Goal: Transaction & Acquisition: Purchase product/service

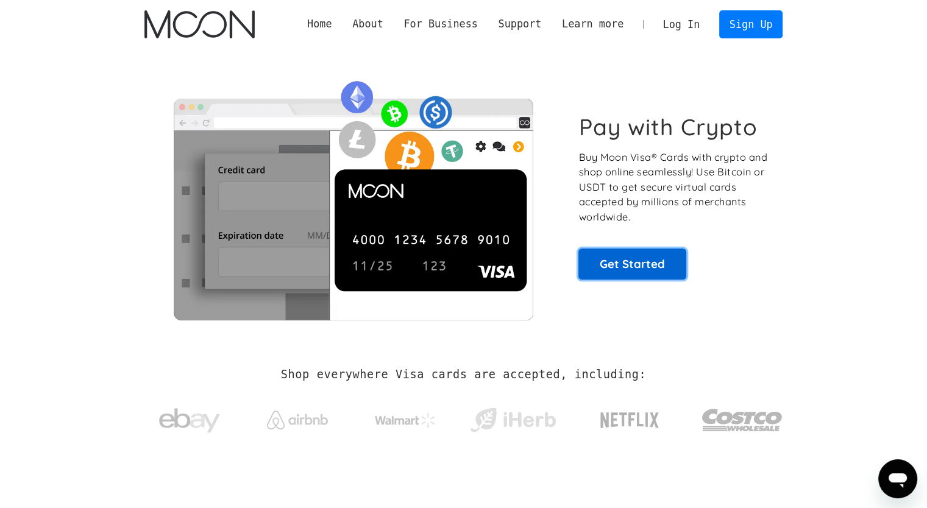
click at [647, 267] on link "Get Started" at bounding box center [633, 264] width 108 height 30
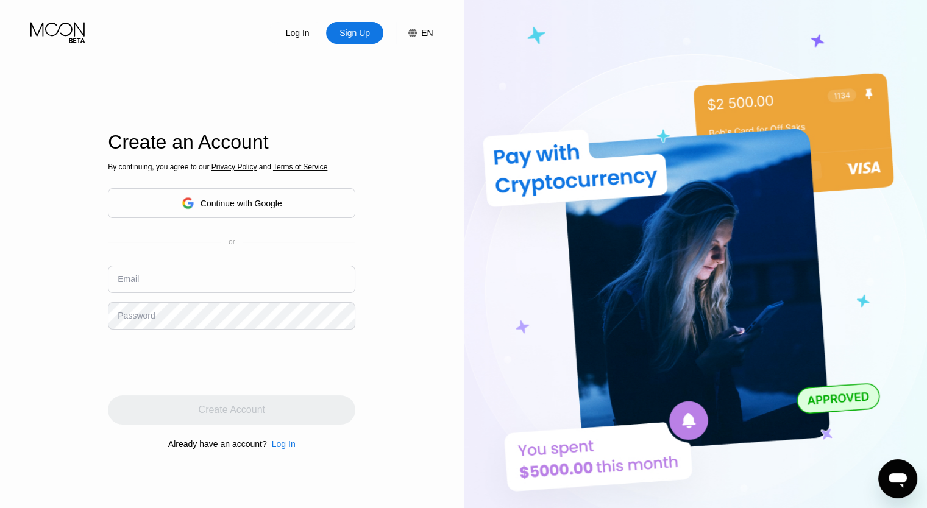
click at [243, 206] on div "Continue with Google" at bounding box center [242, 204] width 82 height 10
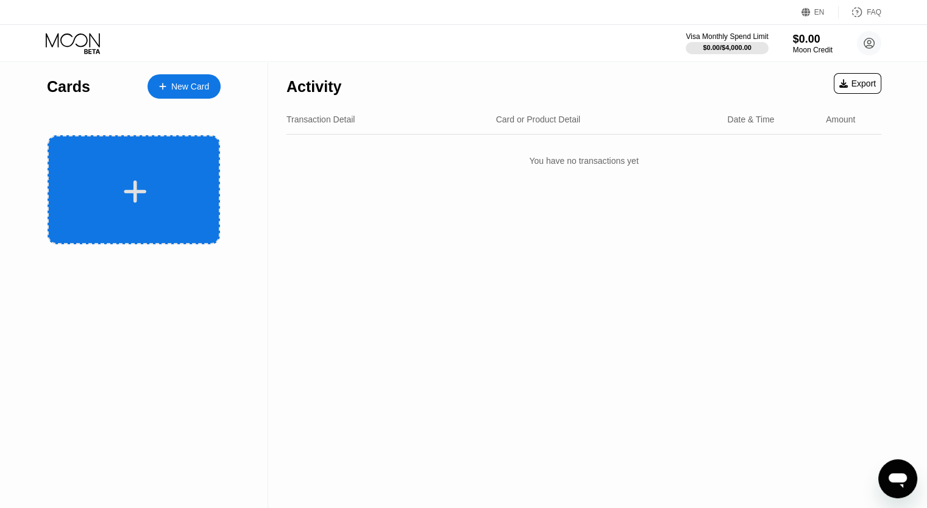
click at [137, 195] on icon at bounding box center [135, 191] width 23 height 23
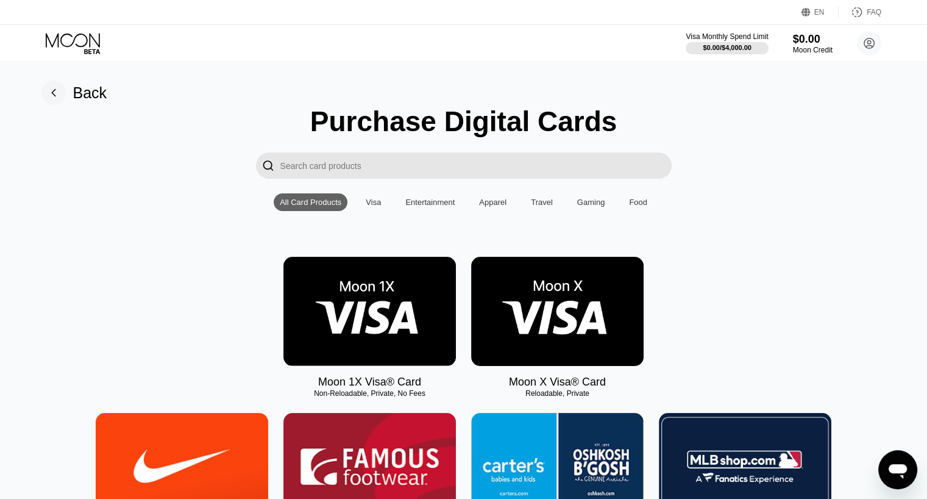
click at [592, 315] on img at bounding box center [557, 311] width 173 height 109
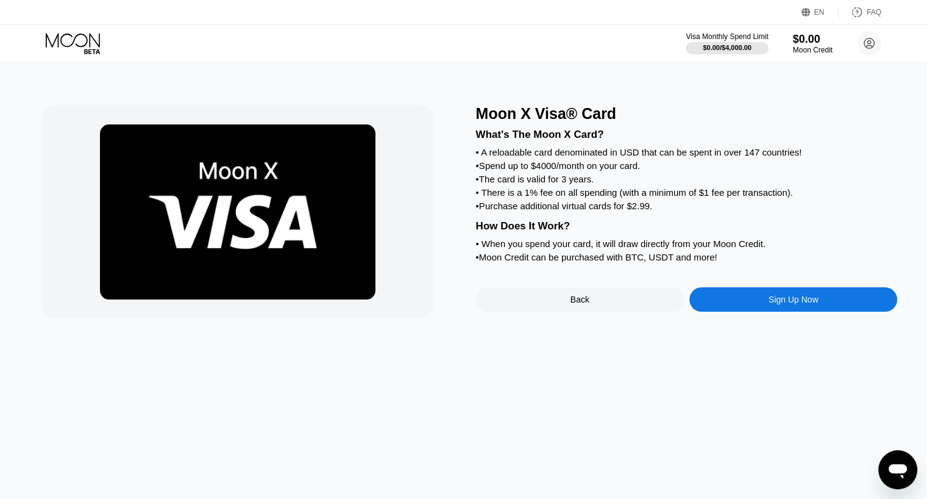
click at [808, 312] on div "Sign Up Now" at bounding box center [794, 299] width 208 height 24
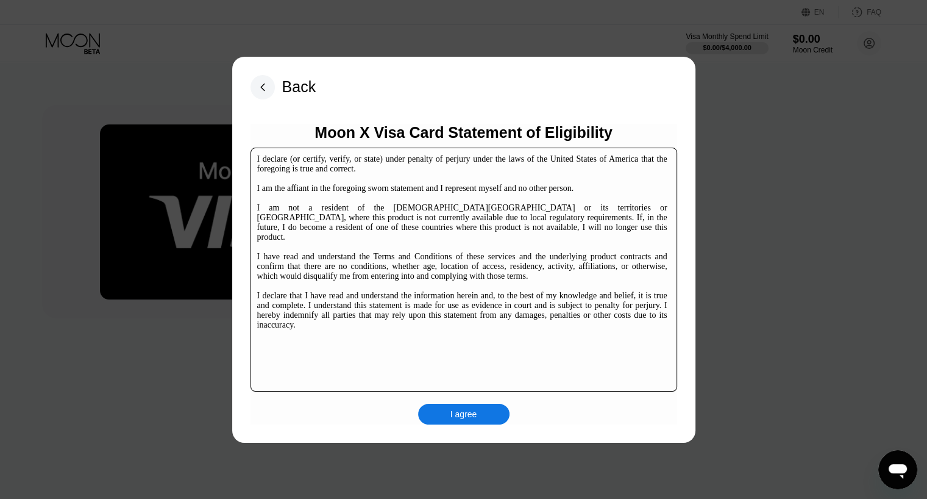
click at [486, 412] on div "I agree" at bounding box center [463, 414] width 91 height 21
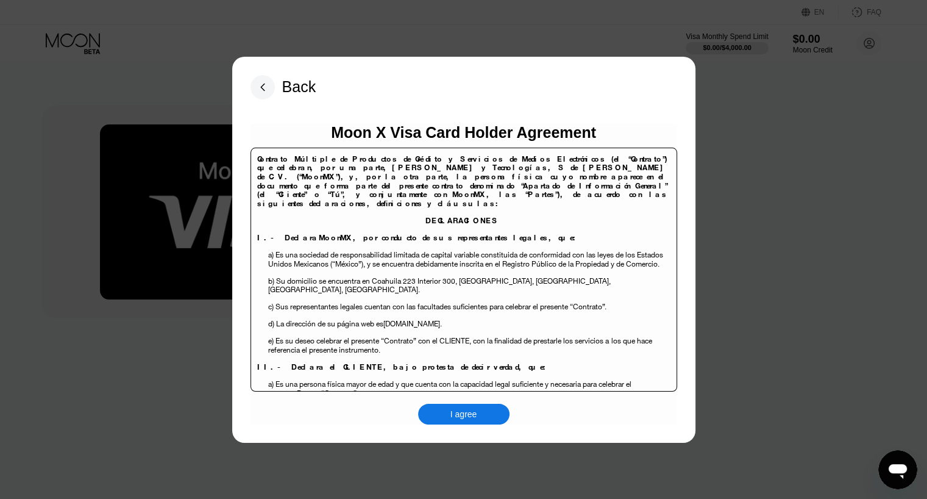
click at [486, 412] on div "I agree" at bounding box center [463, 414] width 91 height 21
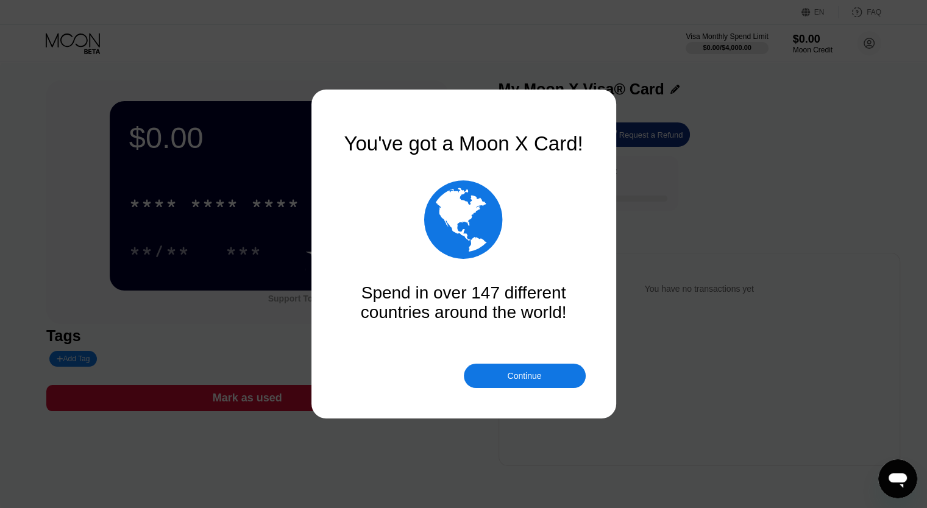
click at [546, 376] on div "Continue" at bounding box center [525, 376] width 122 height 24
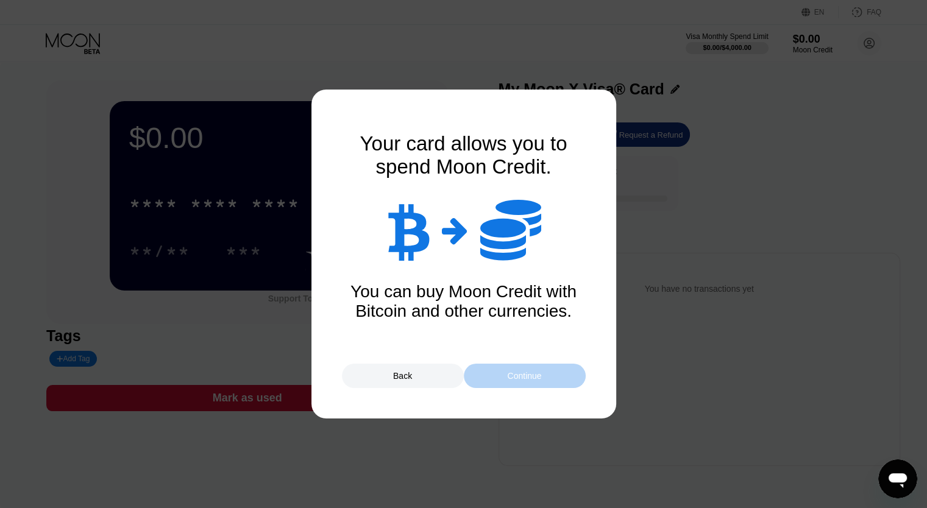
click at [546, 376] on div "Continue" at bounding box center [525, 376] width 122 height 24
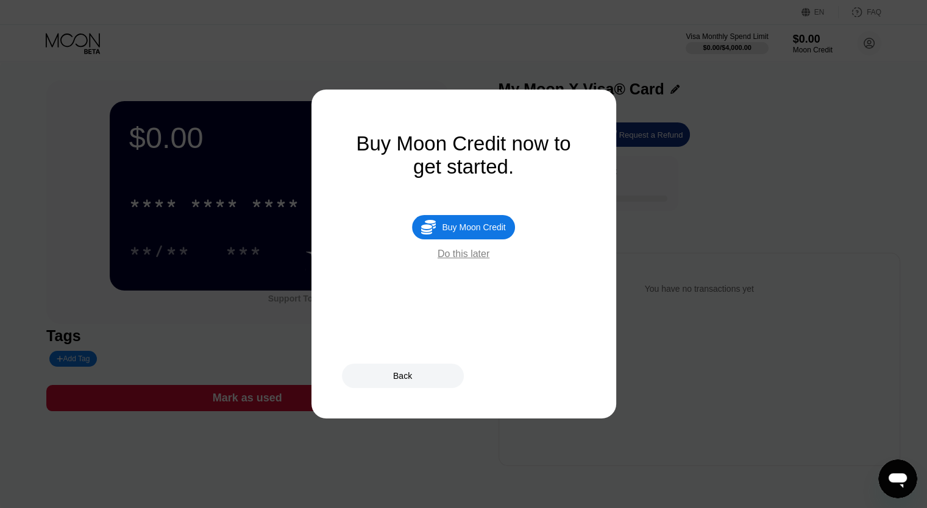
click at [418, 376] on div "Back" at bounding box center [403, 376] width 122 height 24
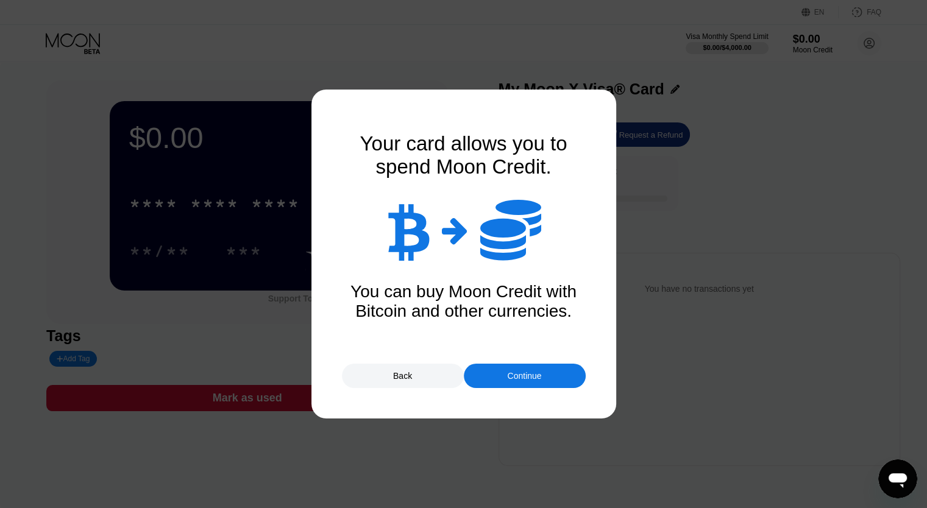
click at [537, 376] on div "Continue" at bounding box center [524, 376] width 34 height 10
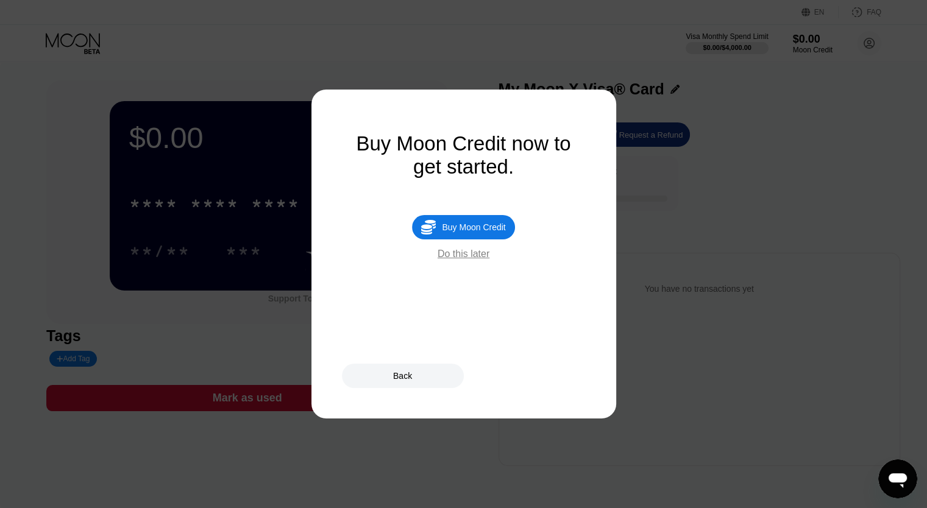
click at [466, 260] on div "Do this later" at bounding box center [464, 254] width 52 height 11
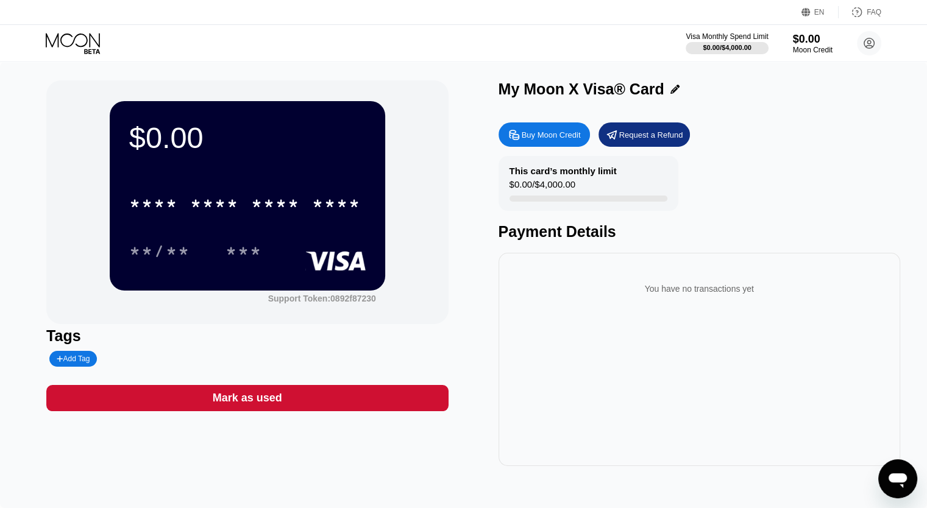
click at [247, 202] on div "* * * * * * * * * * * * ****" at bounding box center [245, 203] width 246 height 30
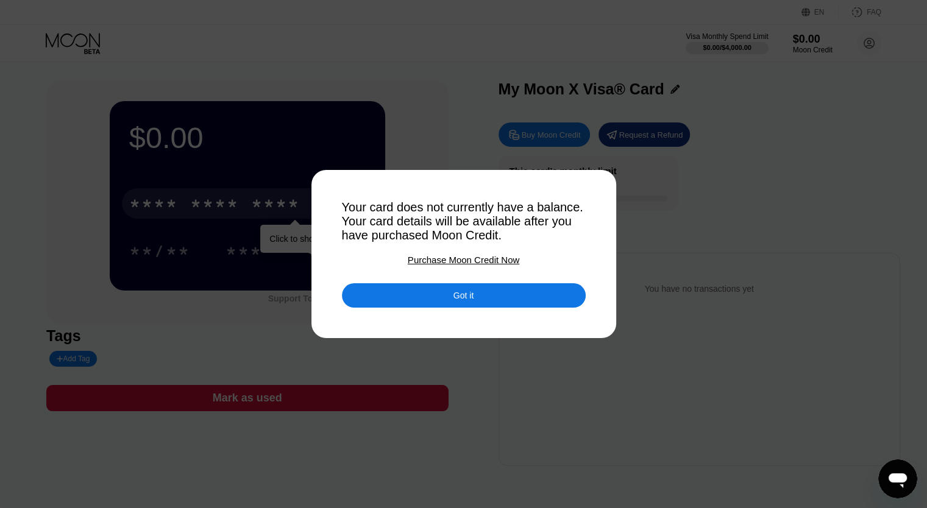
click at [463, 265] on div "Purchase Moon Credit Now" at bounding box center [464, 260] width 112 height 10
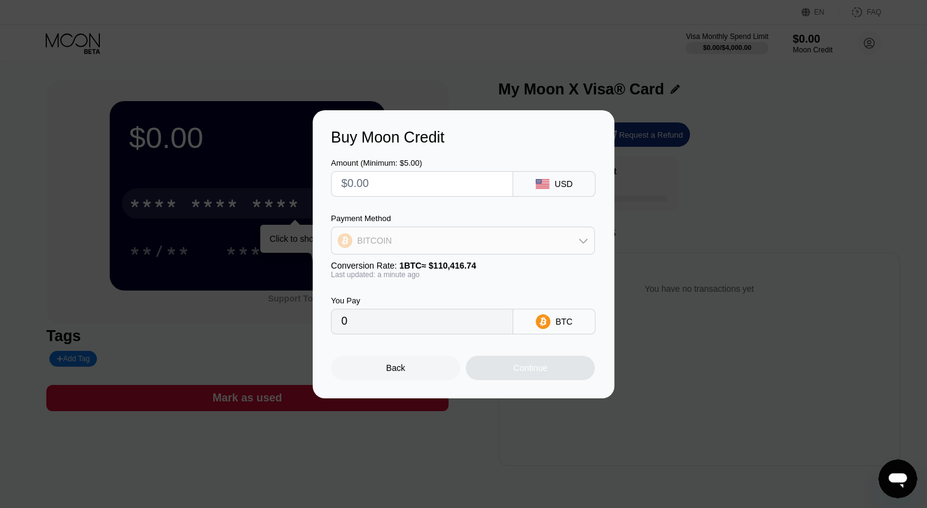
click at [458, 241] on div "BITCOIN" at bounding box center [463, 241] width 263 height 24
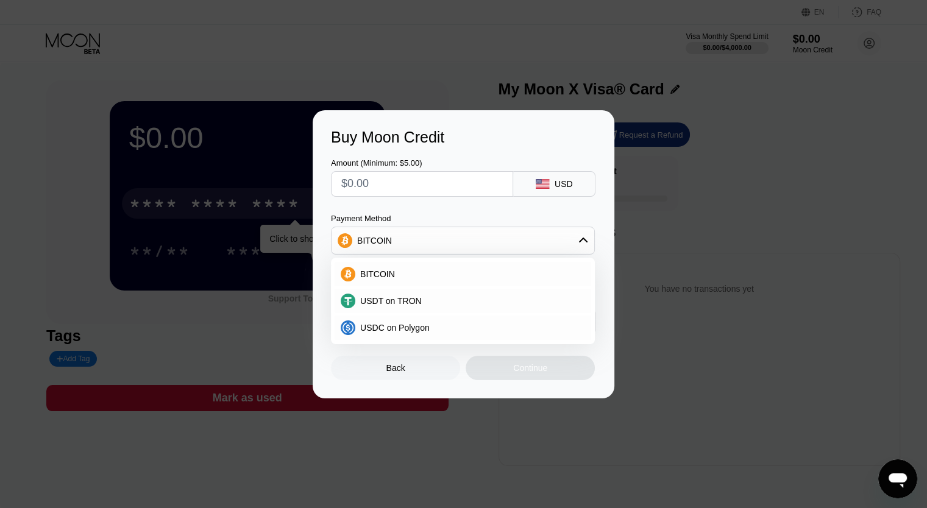
click at [458, 241] on div "BITCOIN" at bounding box center [463, 241] width 263 height 24
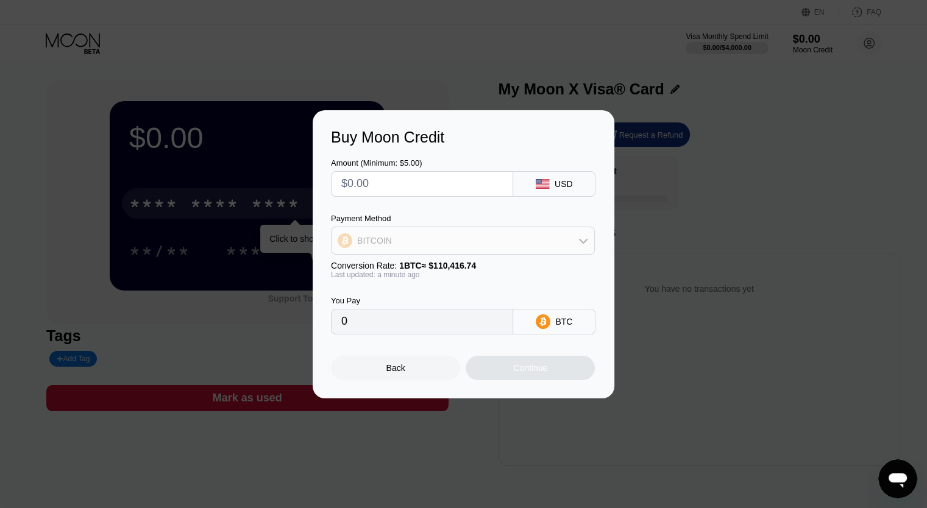
click at [458, 241] on div "BITCOIN" at bounding box center [463, 241] width 263 height 24
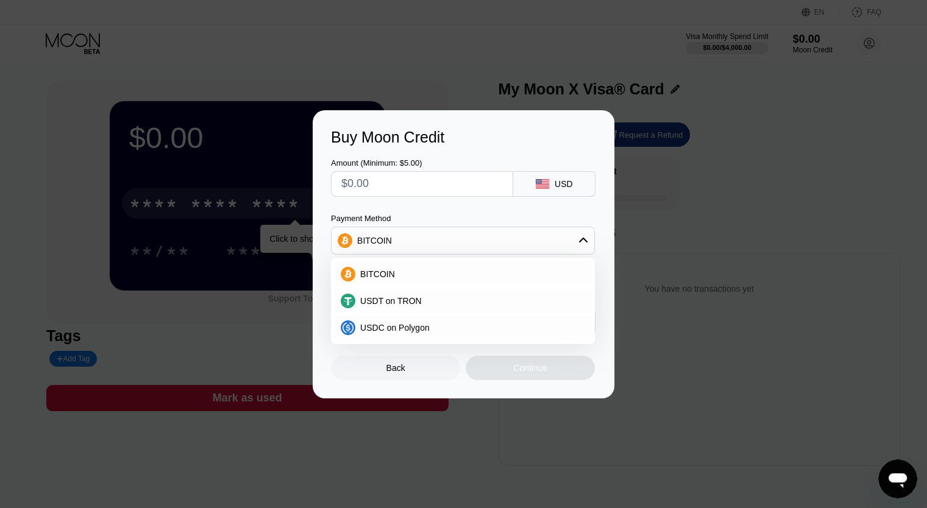
click at [435, 242] on div "BITCOIN" at bounding box center [463, 241] width 263 height 24
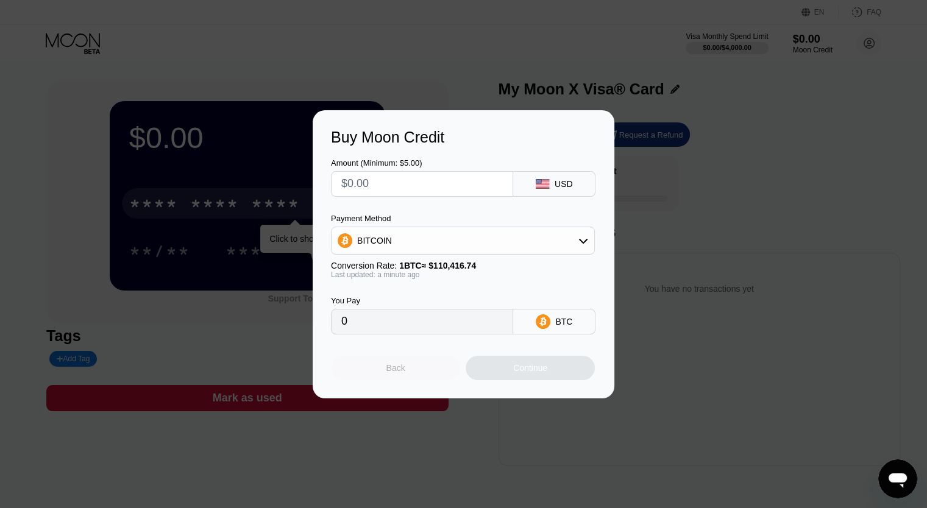
click at [414, 379] on div "Back" at bounding box center [395, 368] width 129 height 24
